Goal: Communication & Community: Participate in discussion

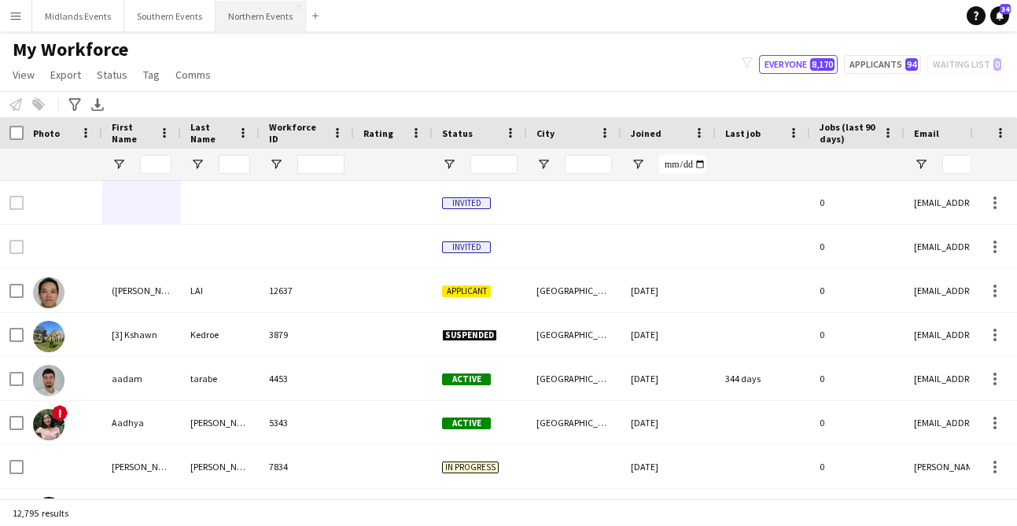
click at [224, 13] on button "Northern Events Close" at bounding box center [261, 16] width 90 height 31
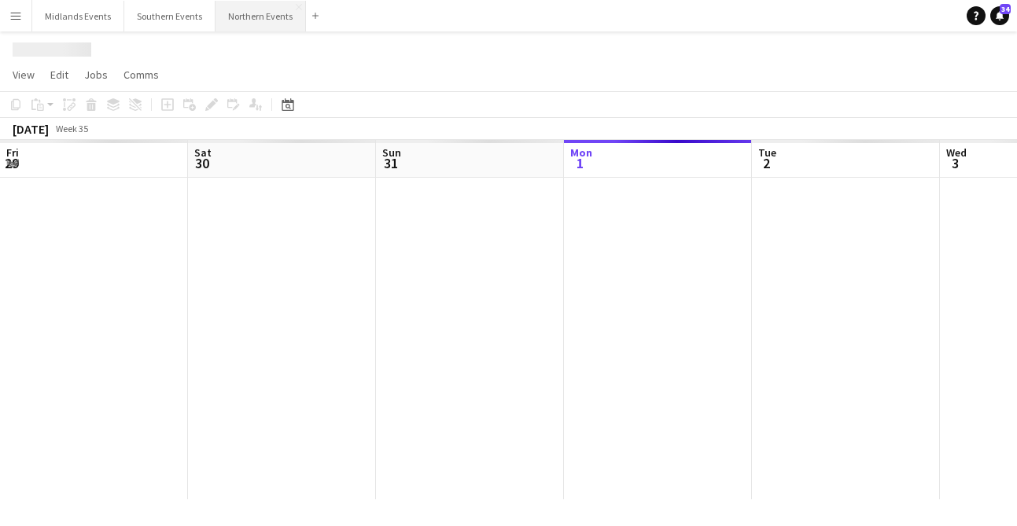
scroll to position [0, 376]
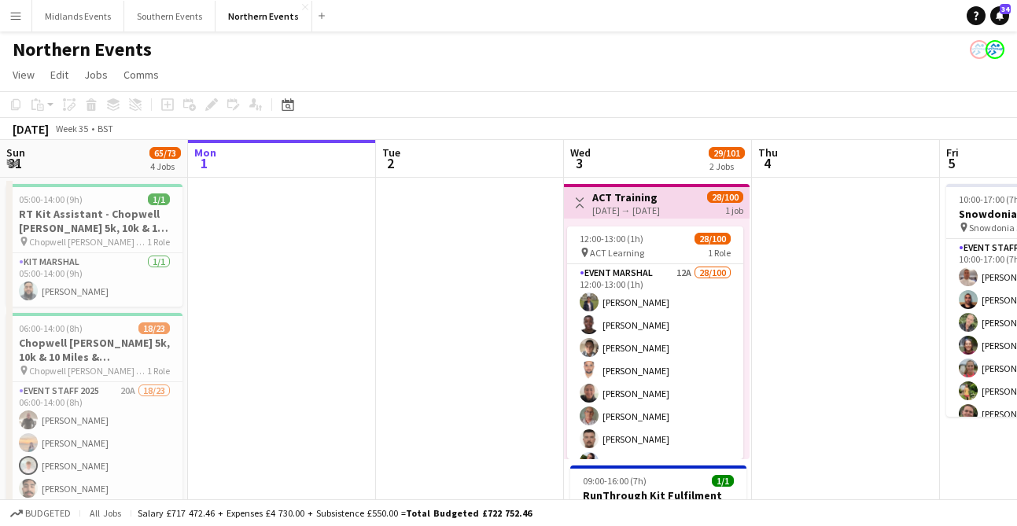
click at [22, 10] on button "Menu" at bounding box center [15, 15] width 31 height 31
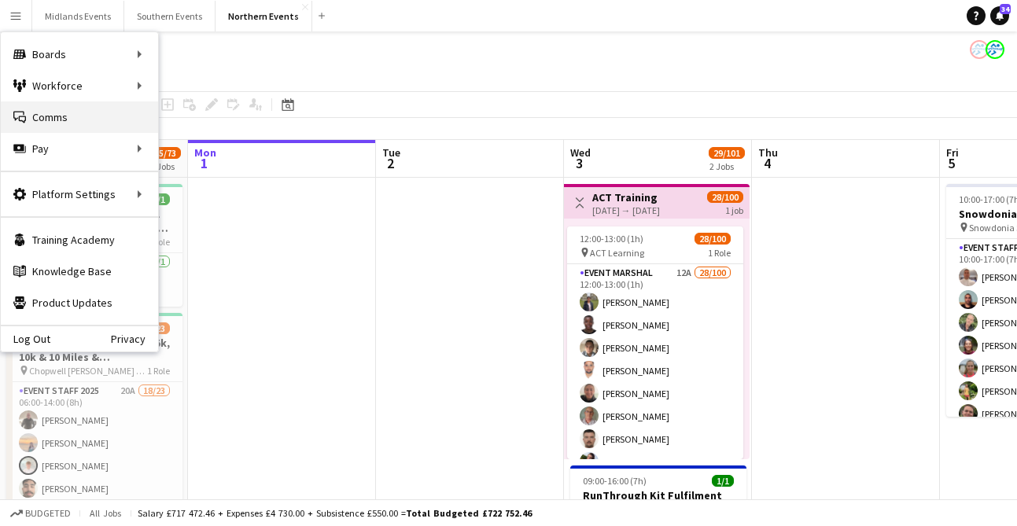
click at [62, 114] on link "Comms Comms" at bounding box center [79, 116] width 157 height 31
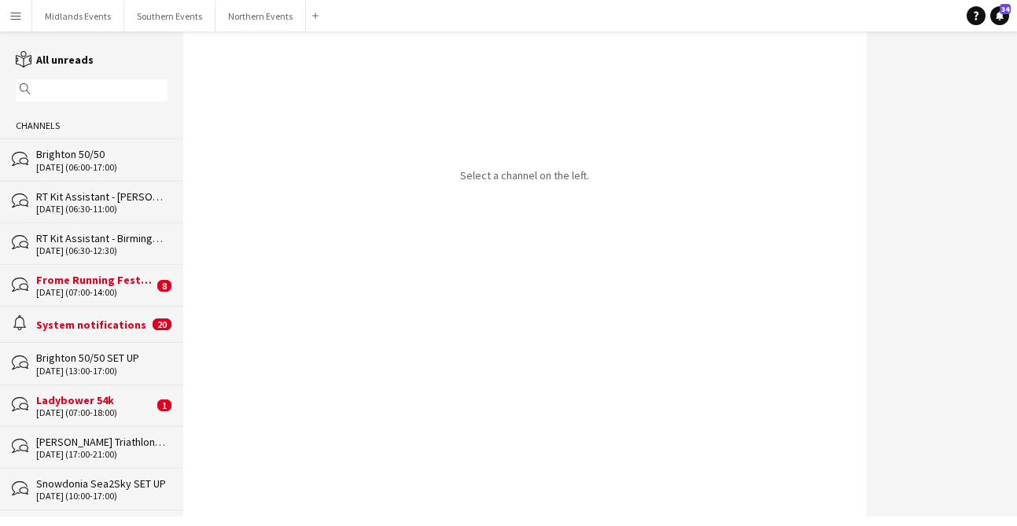
click at [112, 92] on input "text" at bounding box center [99, 90] width 129 height 14
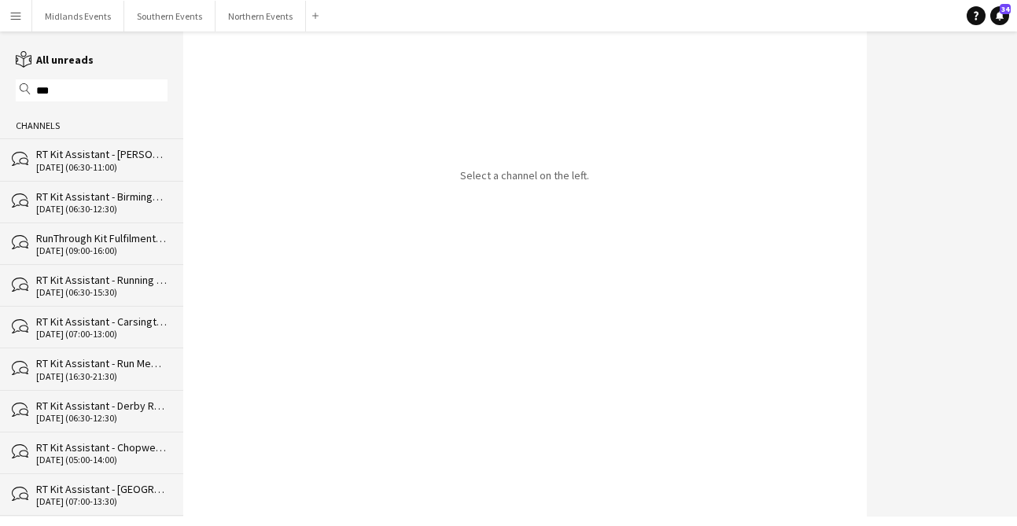
type input "***"
click at [111, 166] on div "[DATE] (06:30-11:00)" at bounding box center [101, 167] width 131 height 11
